Goal: Navigation & Orientation: Understand site structure

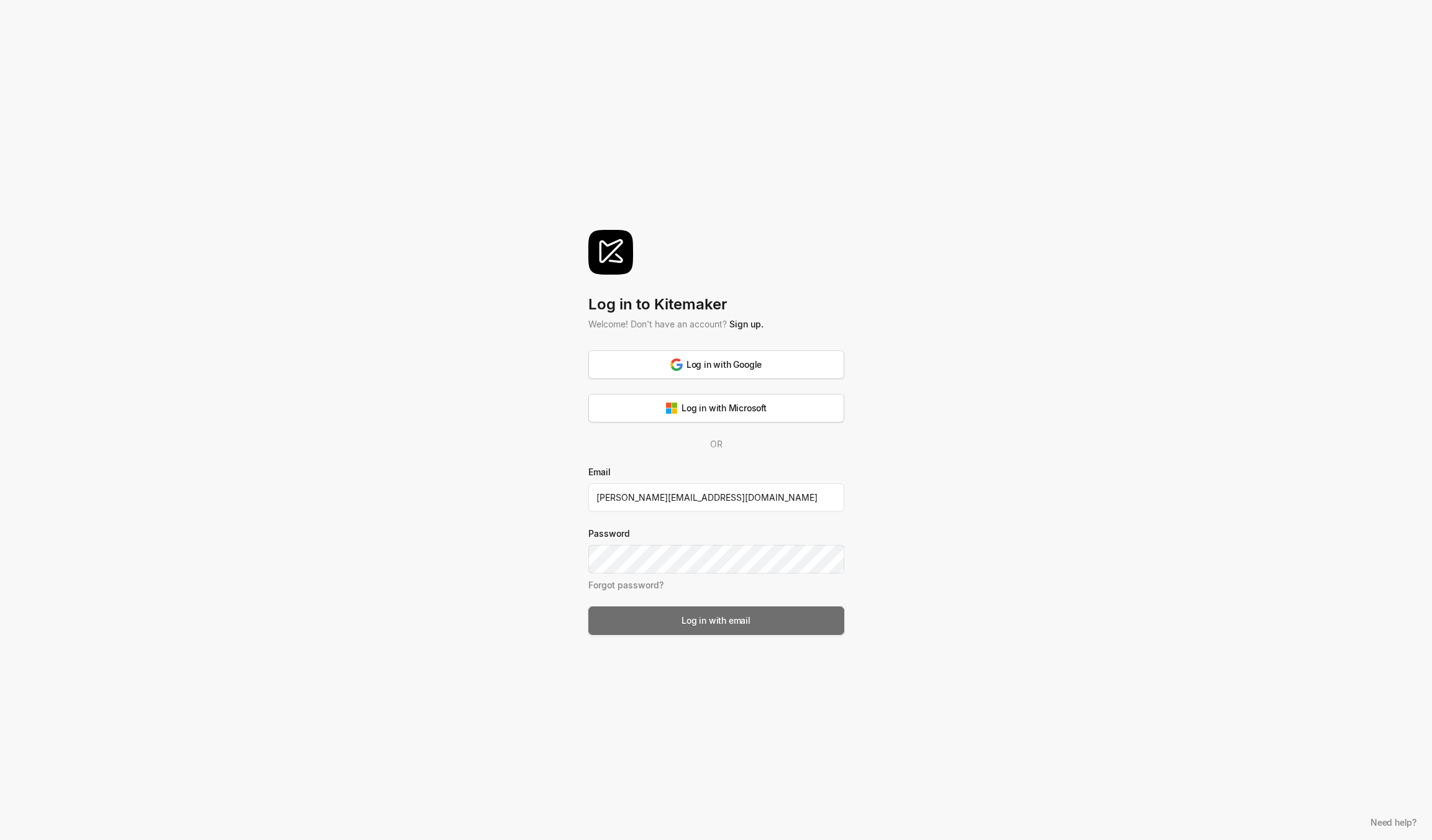
click at [703, 617] on div "Log in with email" at bounding box center [716, 620] width 69 height 13
type input "[PERSON_NAME][EMAIL_ADDRESS][DOMAIN_NAME]"
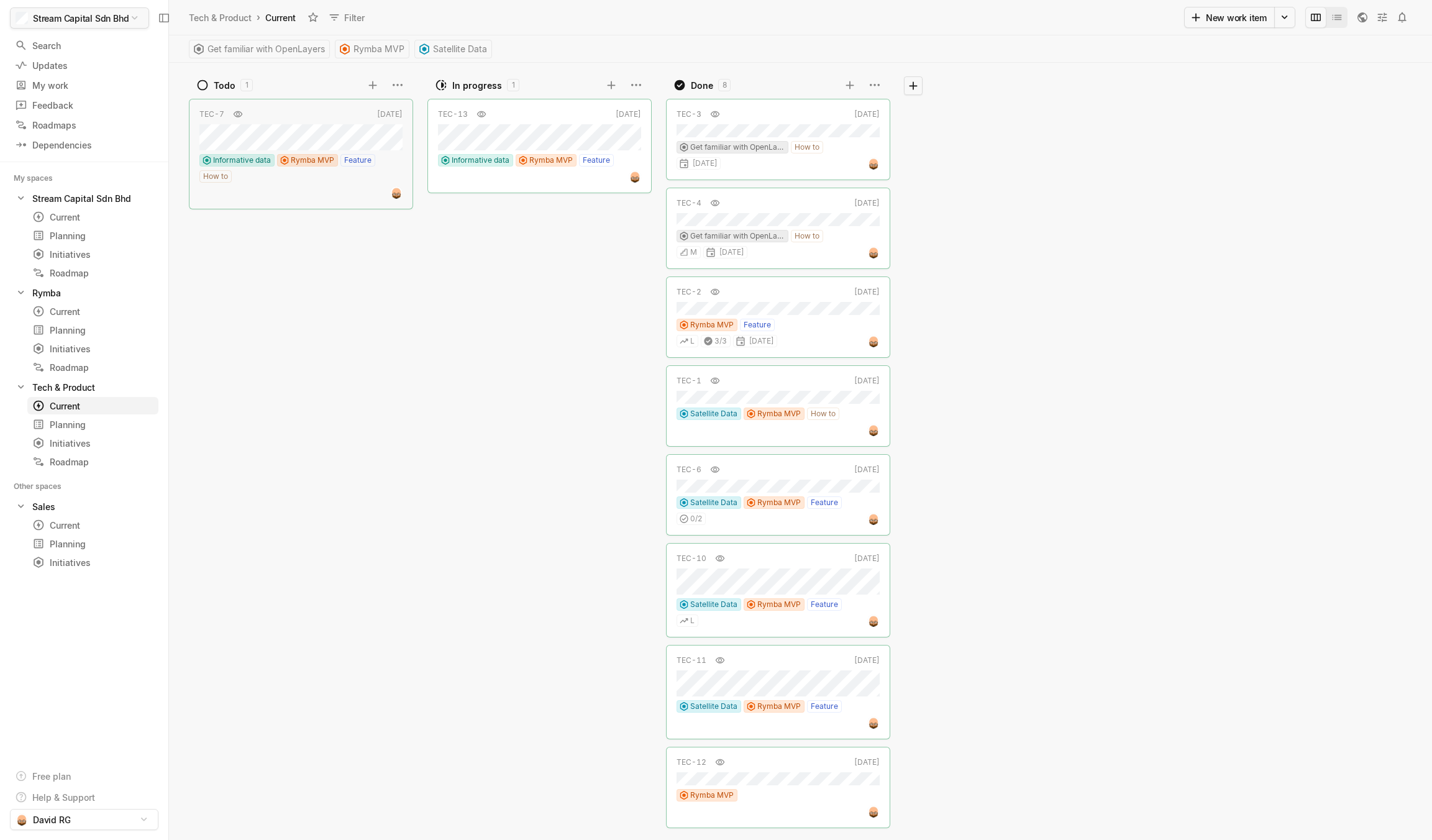
click at [113, 23] on html "Stream Capital Sdn Bhd Search / Updates g then u My work = Feedback g then f Ro…" at bounding box center [716, 420] width 1432 height 840
click at [94, 66] on span "Organization settings" at bounding box center [98, 65] width 126 height 20
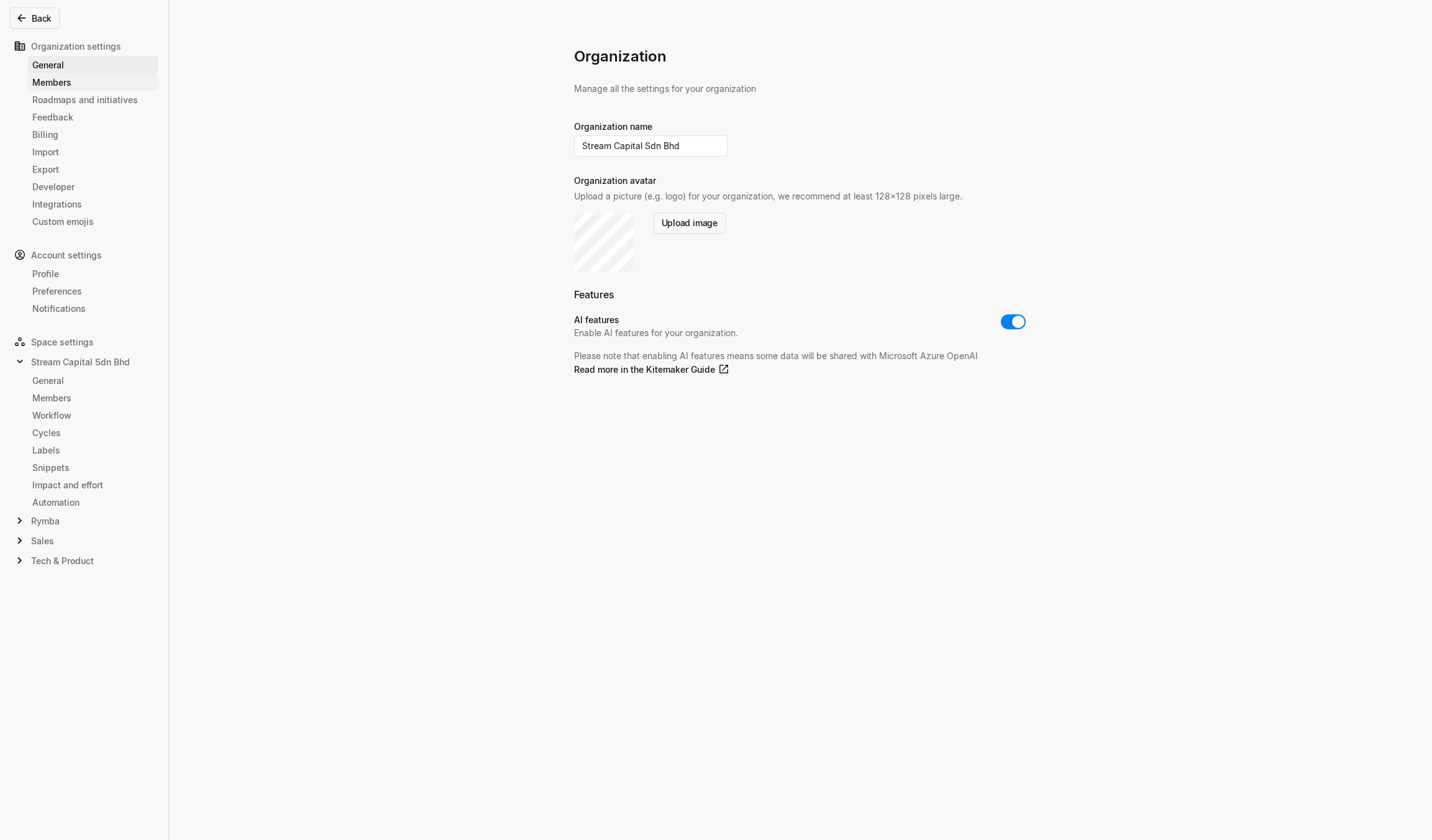
click at [66, 83] on div "Members" at bounding box center [93, 83] width 121 height 13
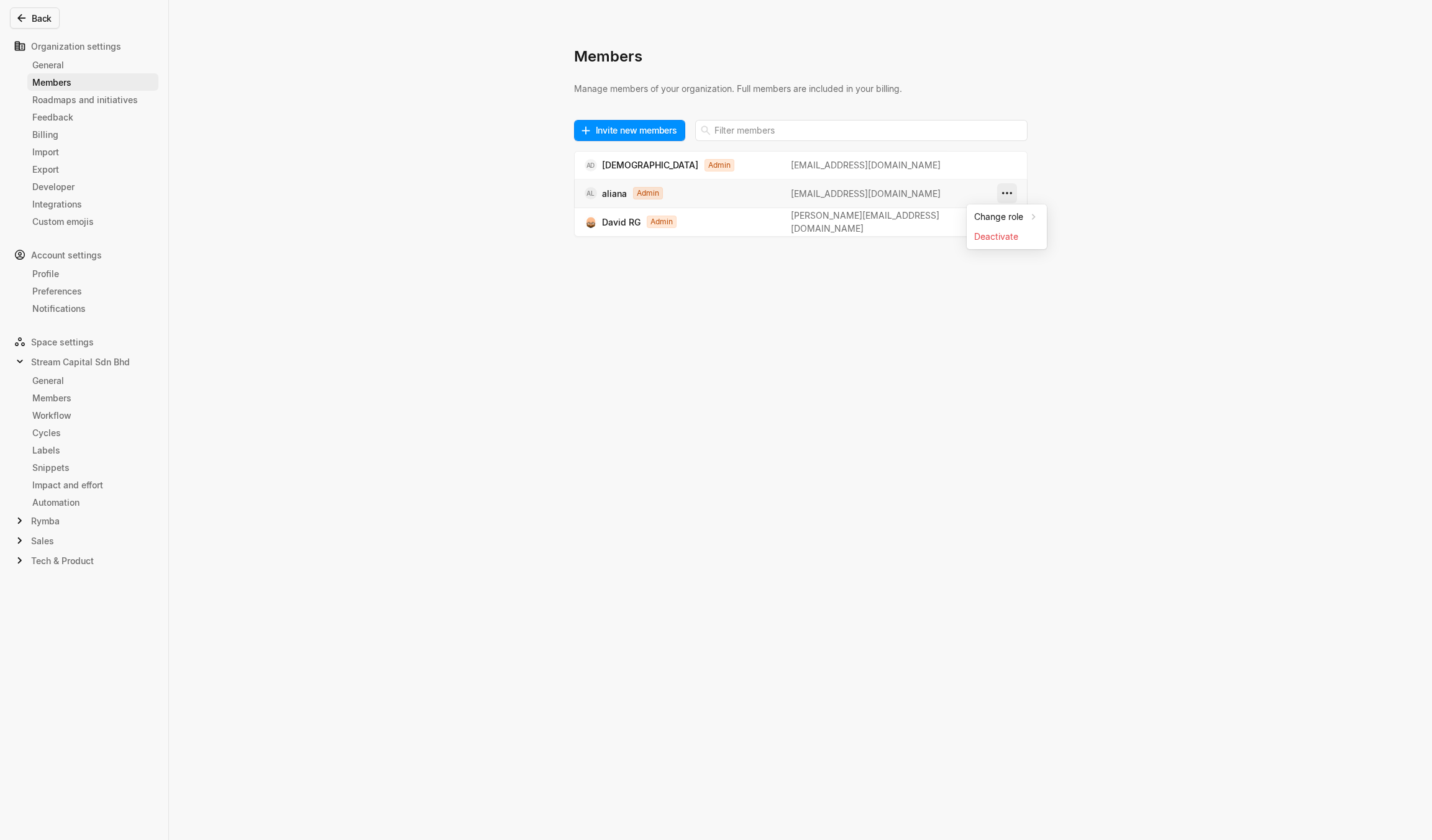
click at [1012, 193] on html "Stream Capital Sdn Bhd Search / Updates g then u My work = Feedback g then f Ro…" at bounding box center [716, 420] width 1432 height 840
click at [1007, 238] on span "Deactivate" at bounding box center [1007, 237] width 65 height 20
click at [1402, 795] on icon "Notifications (F8)" at bounding box center [1400, 795] width 10 height 10
click at [48, 382] on div "General" at bounding box center [93, 381] width 121 height 13
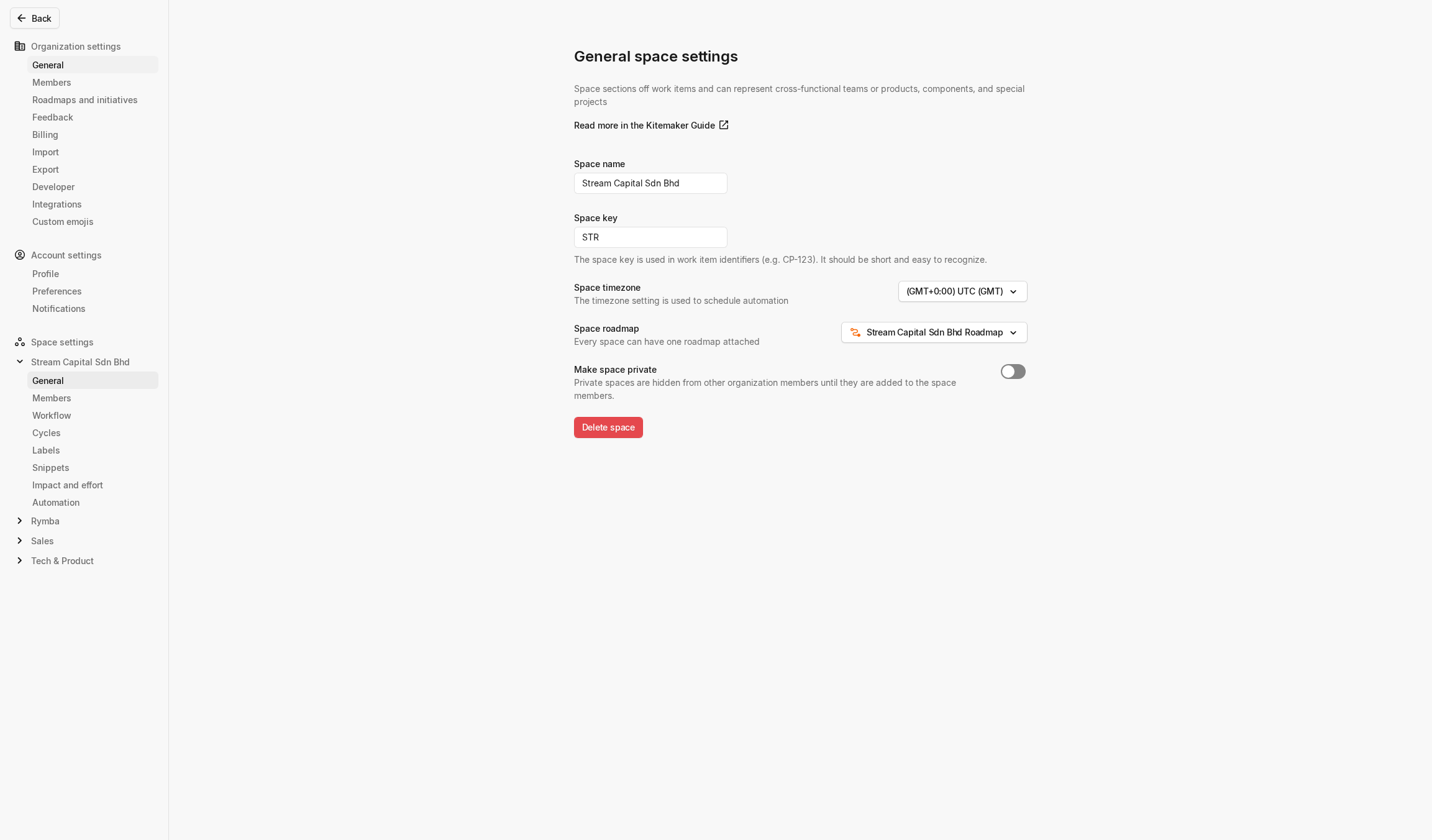
click at [51, 68] on div "General" at bounding box center [93, 65] width 121 height 13
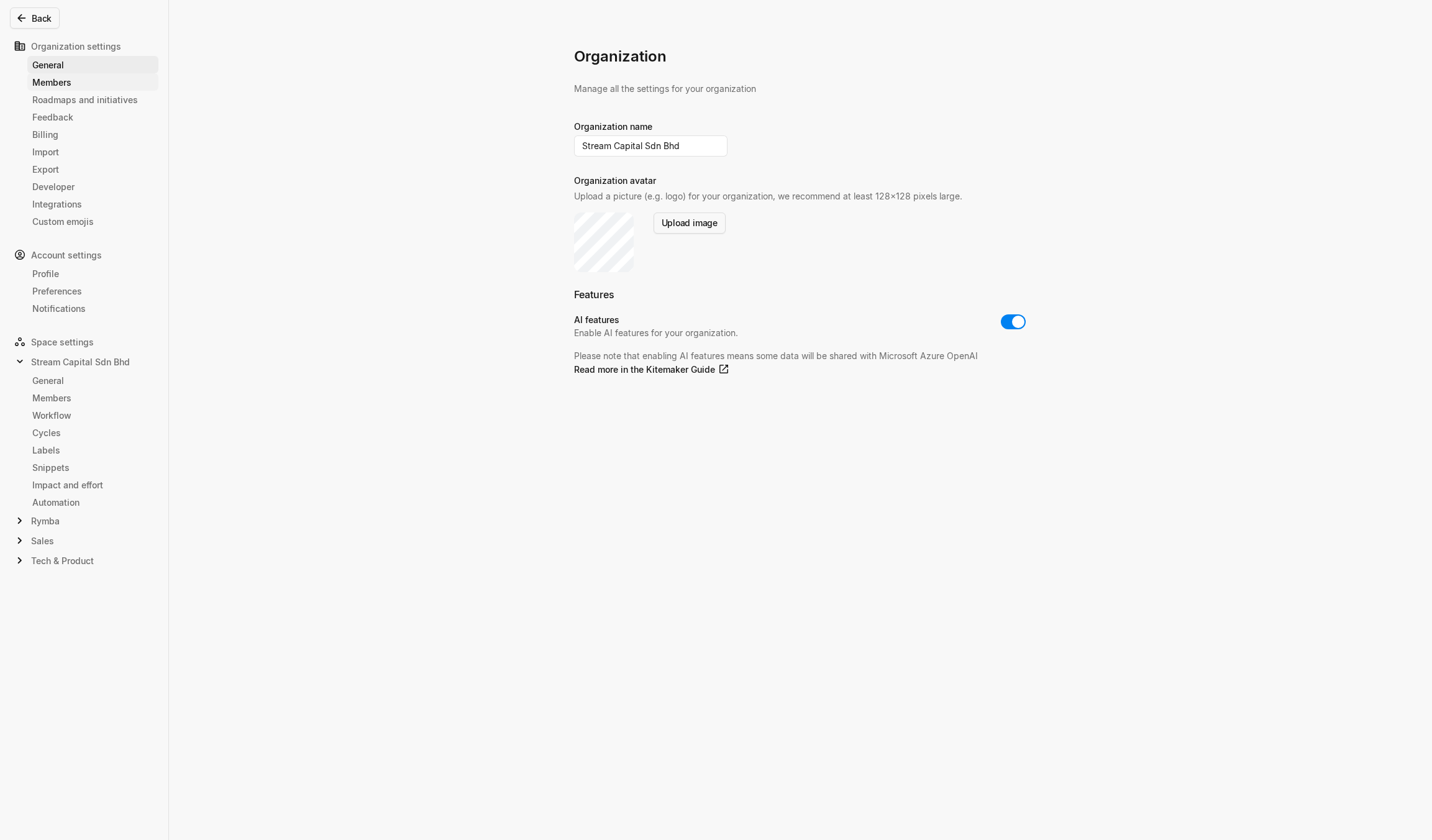
click at [59, 80] on div "Members" at bounding box center [93, 83] width 121 height 13
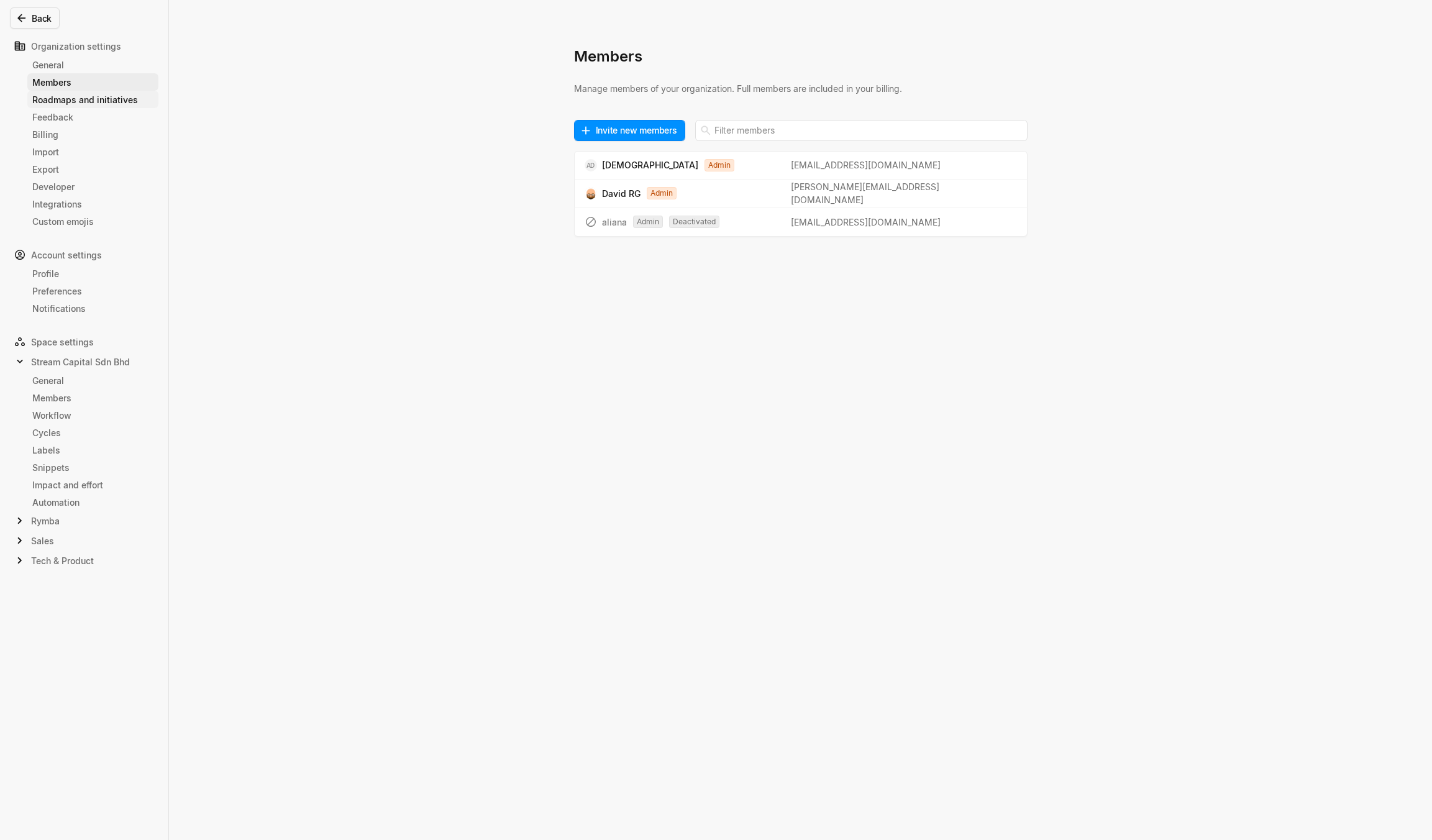
click at [56, 98] on div "Roadmaps and initiatives" at bounding box center [93, 100] width 121 height 13
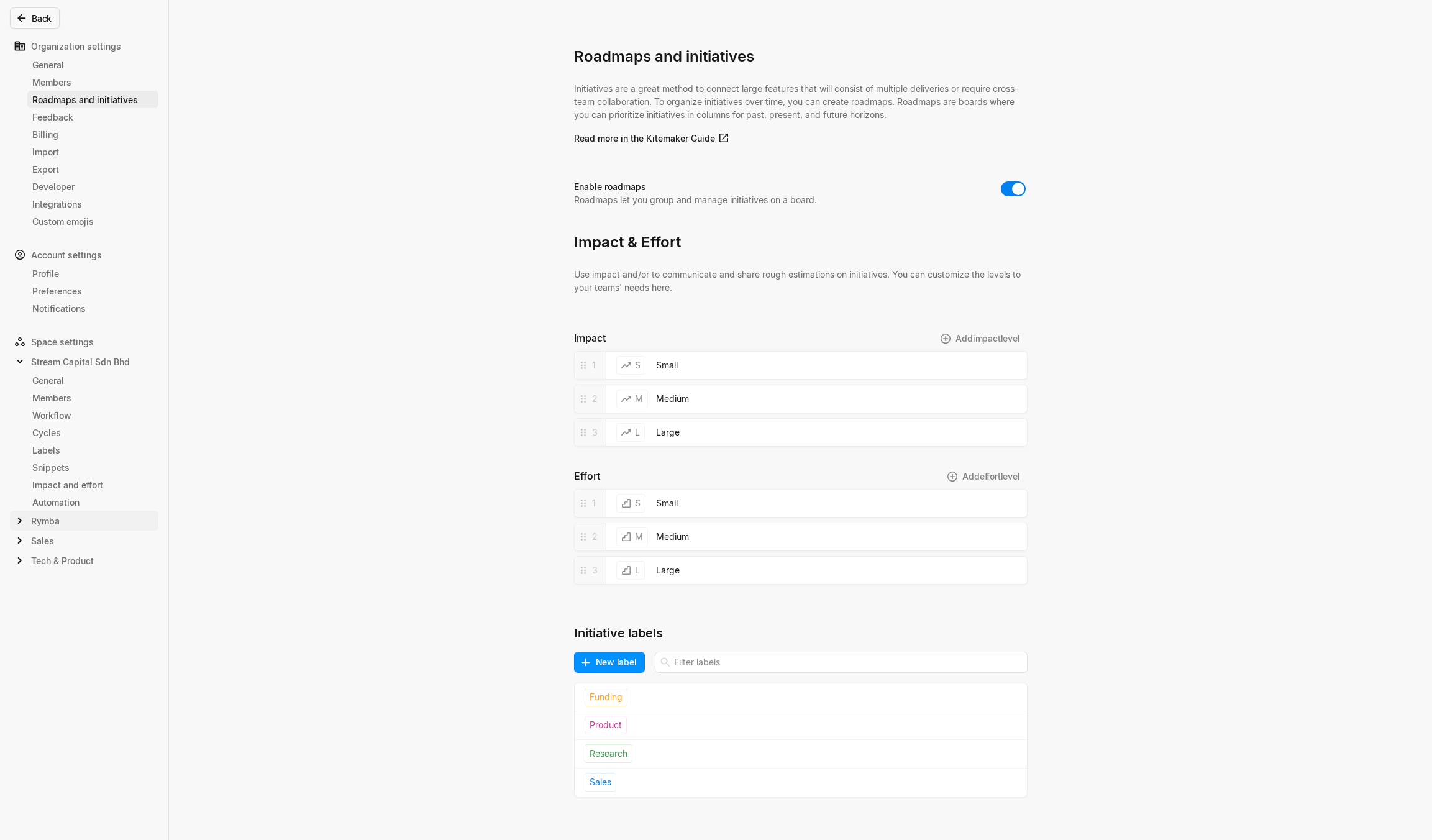
click at [19, 521] on icon at bounding box center [19, 520] width 13 height 13
click at [18, 679] on icon at bounding box center [19, 679] width 13 height 13
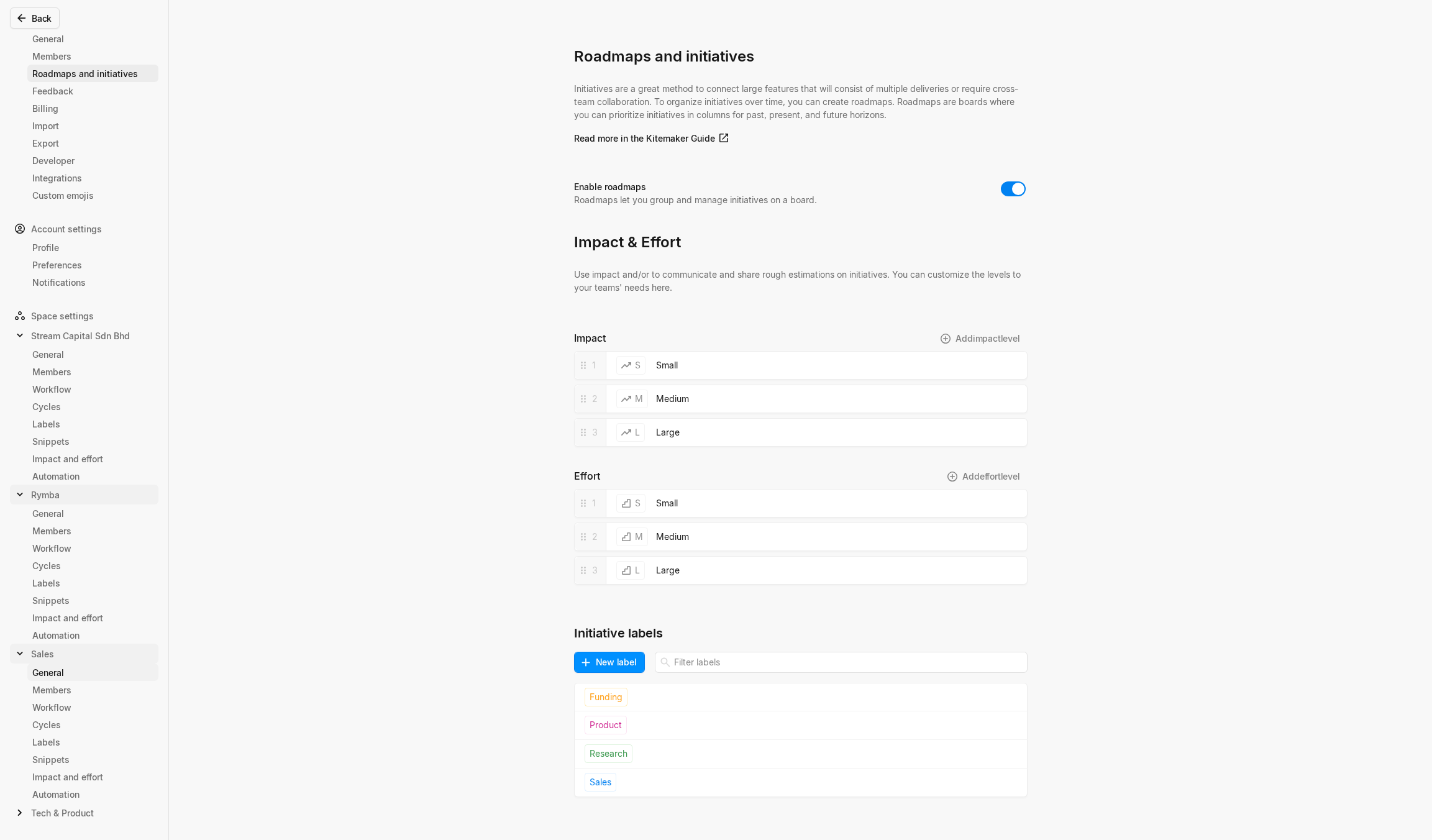
click at [60, 669] on div "General" at bounding box center [93, 673] width 121 height 13
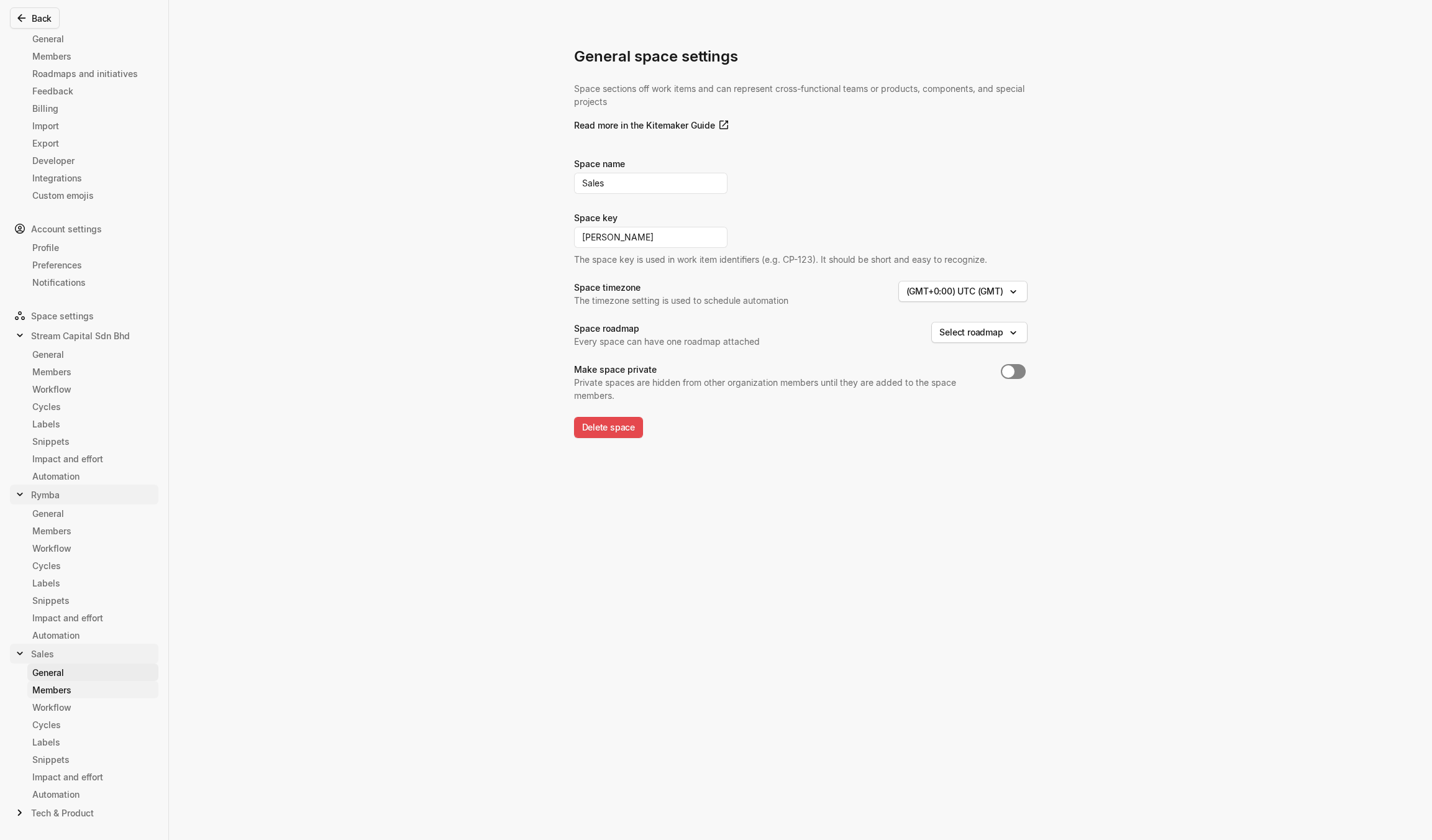
click at [61, 692] on div "Members" at bounding box center [93, 690] width 121 height 13
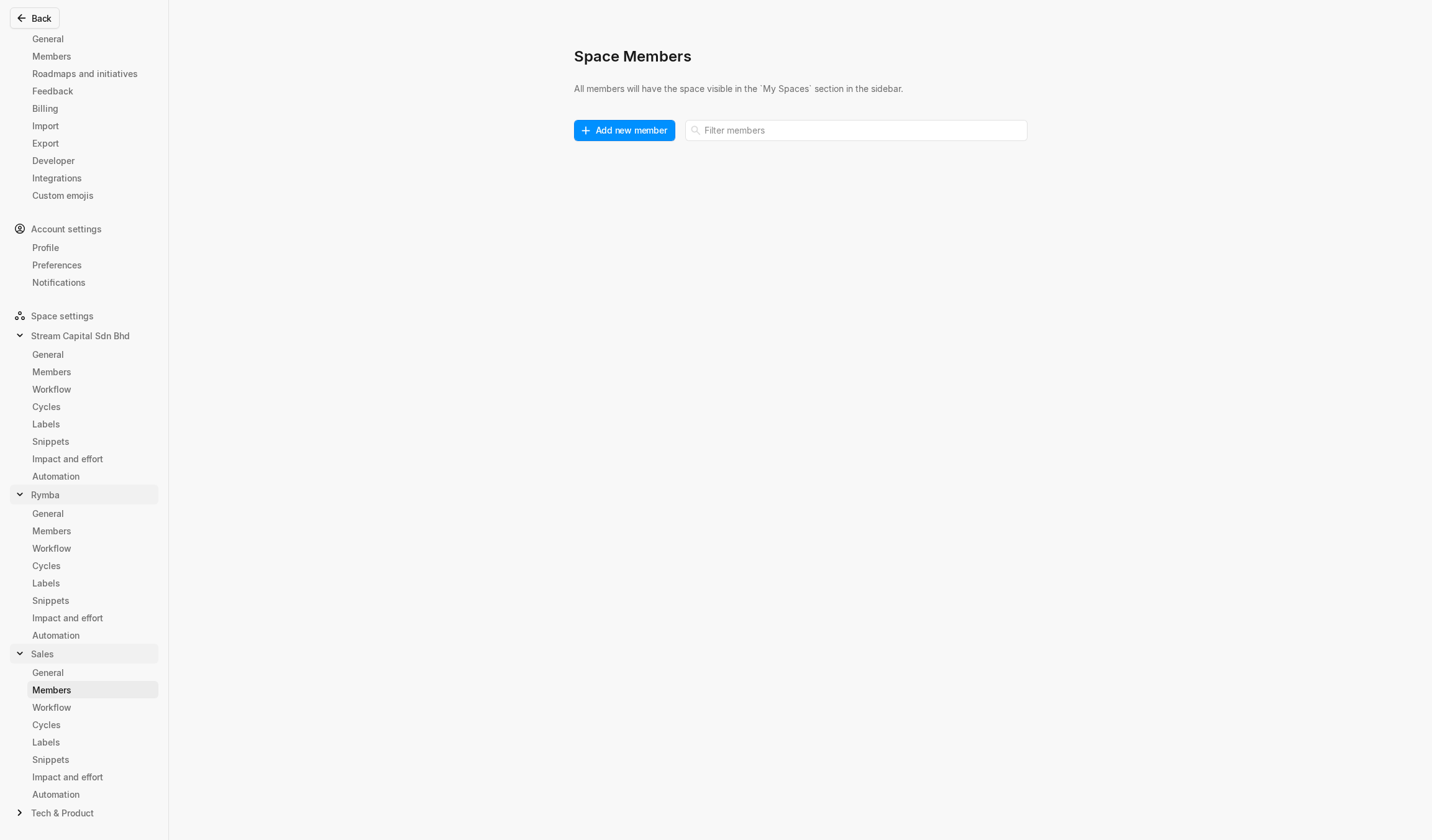
click at [61, 692] on div "Members" at bounding box center [93, 690] width 121 height 13
click at [69, 708] on div "Workflow" at bounding box center [93, 707] width 121 height 13
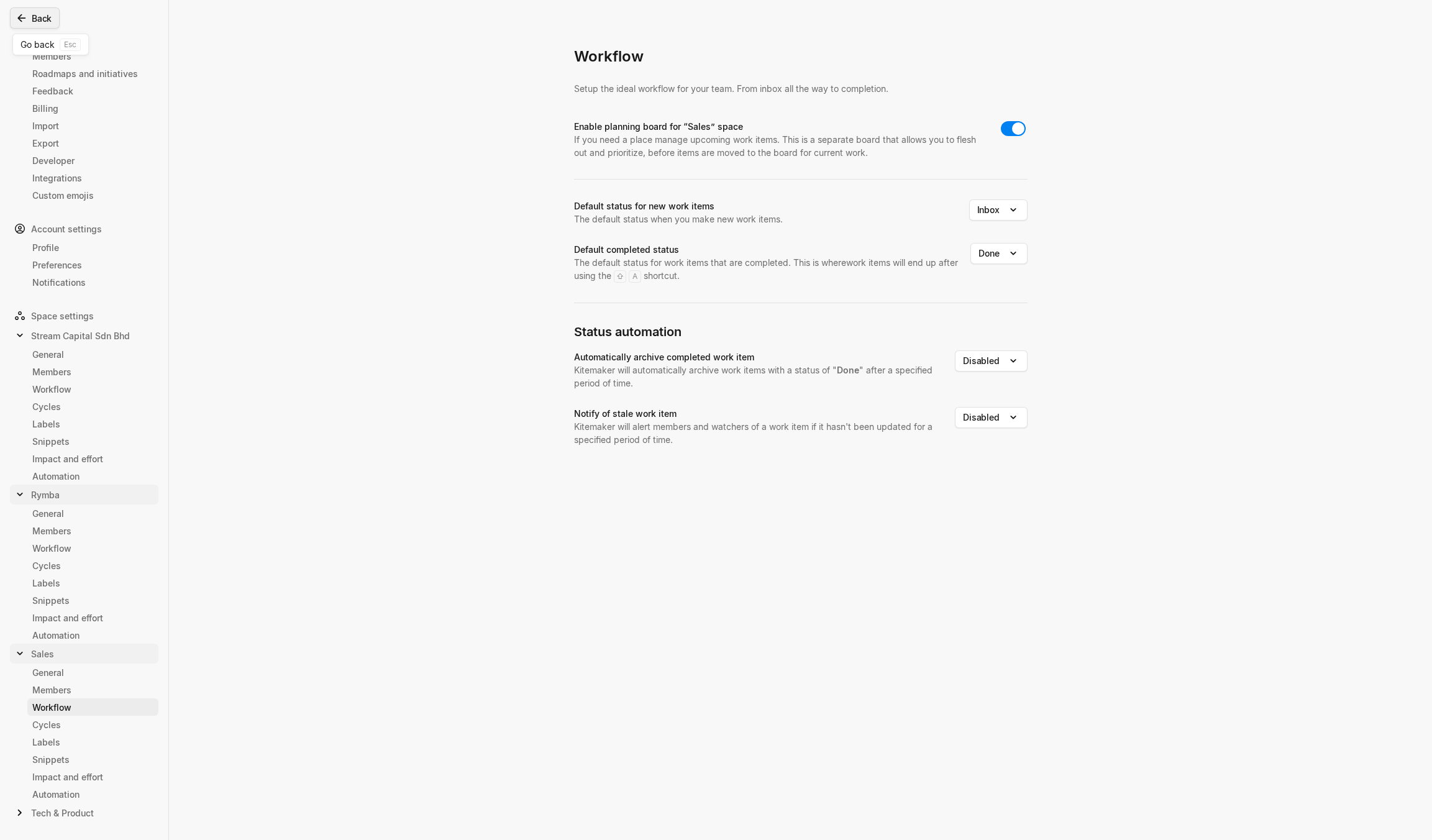
click at [39, 18] on button "Back" at bounding box center [34, 18] width 49 height 21
click at [39, 18] on html "Stream Capital Sdn Bhd Search / Updates g then u My work = Feedback g then f Ro…" at bounding box center [716, 420] width 1432 height 840
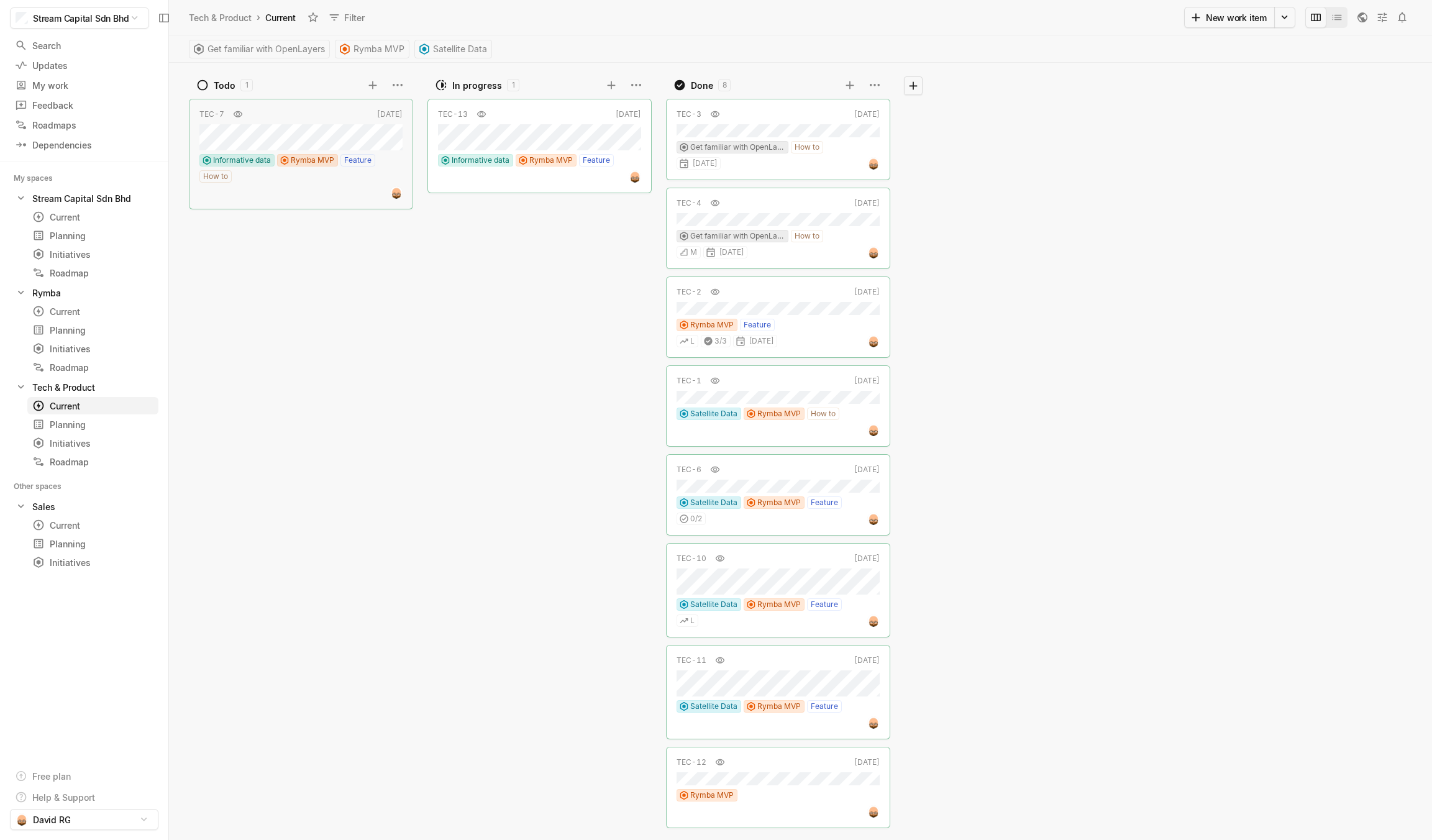
click at [70, 527] on html "Stream Capital Sdn Bhd Search / Updates g then u My work = Feedback g then f Ro…" at bounding box center [716, 420] width 1432 height 840
click at [58, 526] on div "Current" at bounding box center [70, 525] width 76 height 13
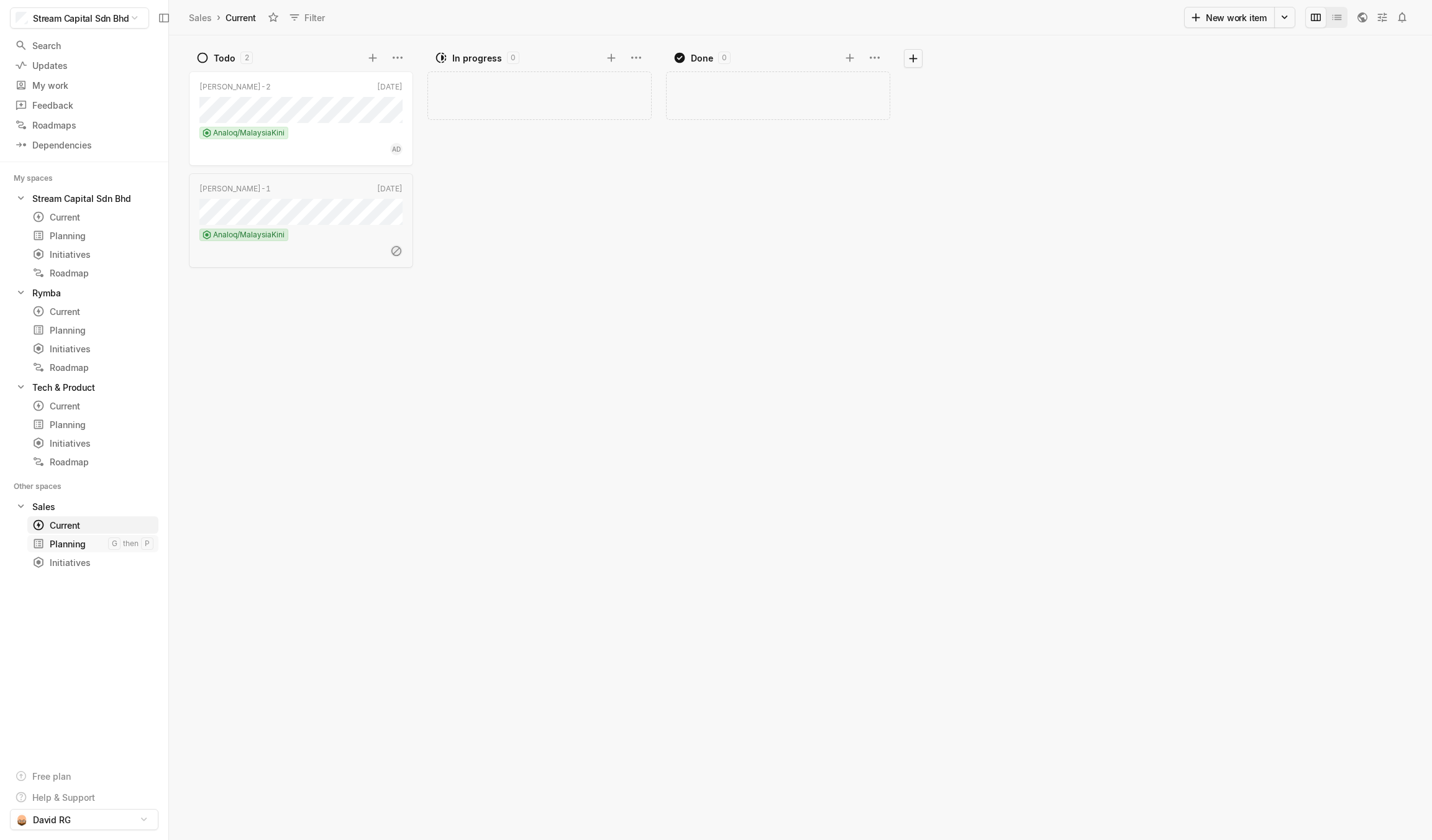
click at [69, 545] on div "Planning" at bounding box center [70, 544] width 76 height 13
click at [74, 563] on div "Initiatives" at bounding box center [70, 562] width 76 height 13
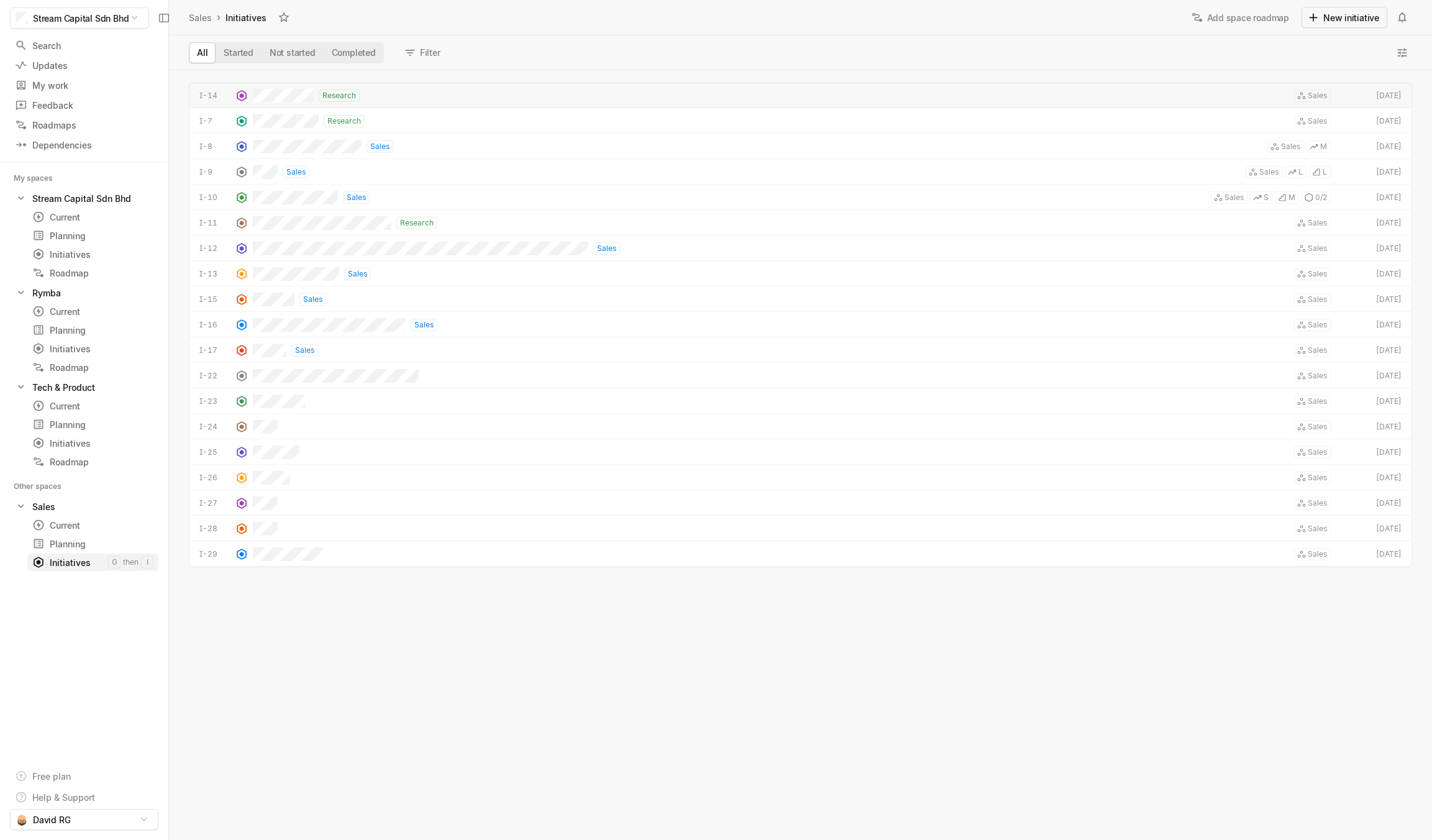
scroll to position [770, 1263]
